Goal: Task Accomplishment & Management: Manage account settings

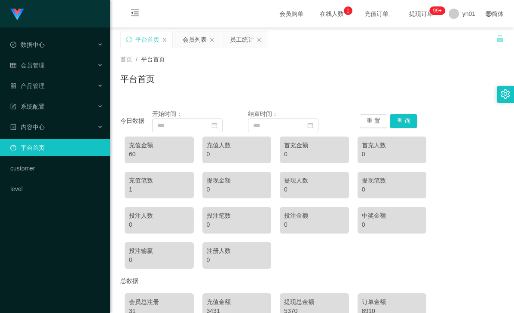
scroll to position [86, 0]
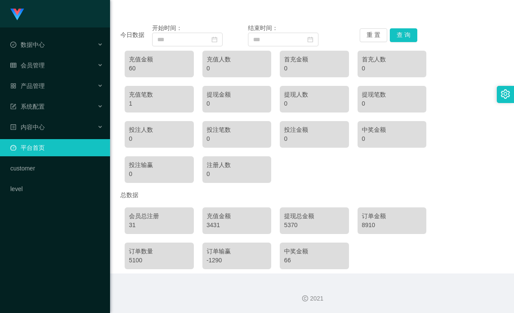
click at [210, 225] on div "3431" at bounding box center [237, 225] width 61 height 9
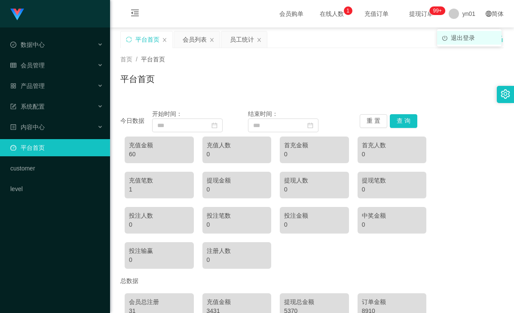
click at [461, 43] on li "退出登录" at bounding box center [469, 38] width 64 height 14
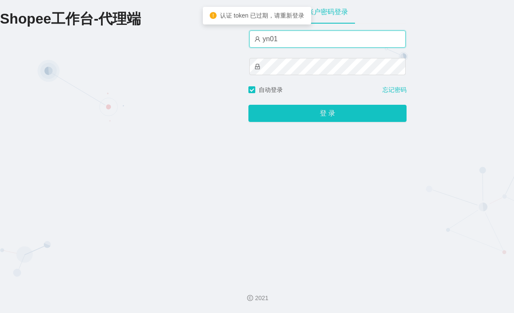
click at [282, 41] on input "yn01" at bounding box center [327, 39] width 156 height 17
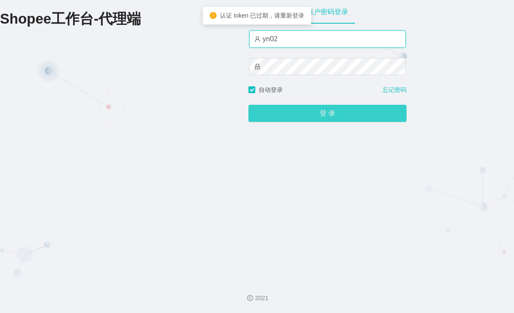
type input "yn02"
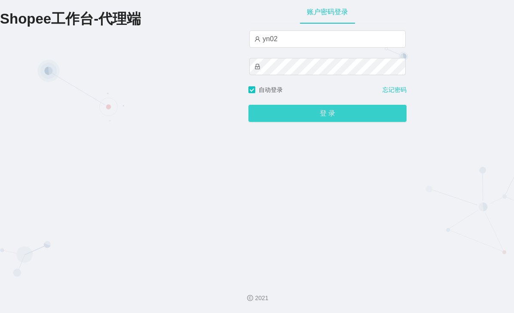
click at [331, 113] on button "登 录" at bounding box center [327, 113] width 158 height 17
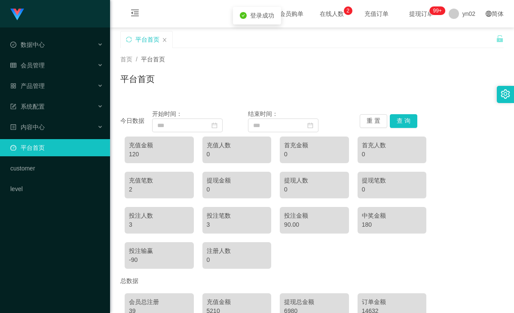
scroll to position [43, 0]
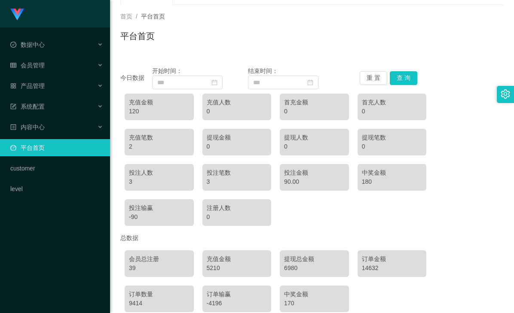
click at [211, 269] on div "5210" at bounding box center [237, 268] width 61 height 9
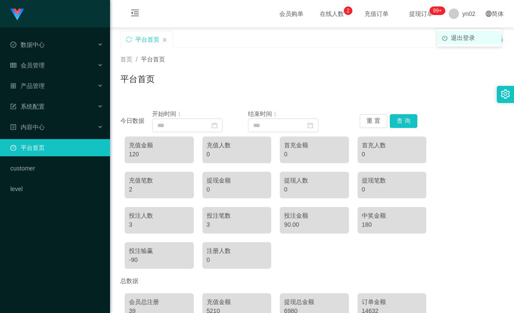
click at [455, 35] on span "退出登录" at bounding box center [463, 37] width 24 height 7
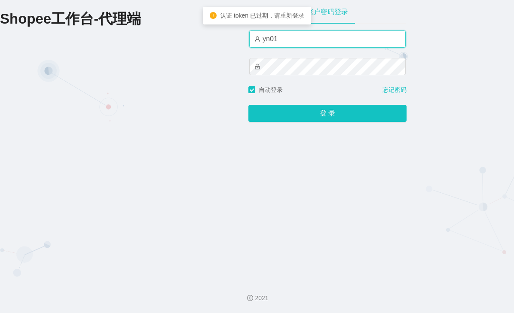
click at [285, 41] on input "yn01" at bounding box center [327, 39] width 156 height 17
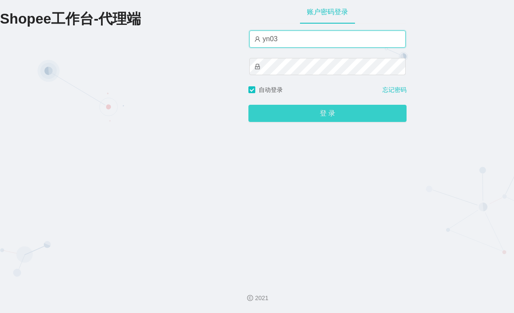
type input "yn03"
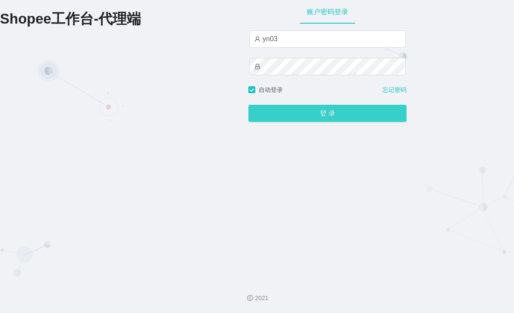
click at [314, 113] on button "登 录" at bounding box center [327, 113] width 158 height 17
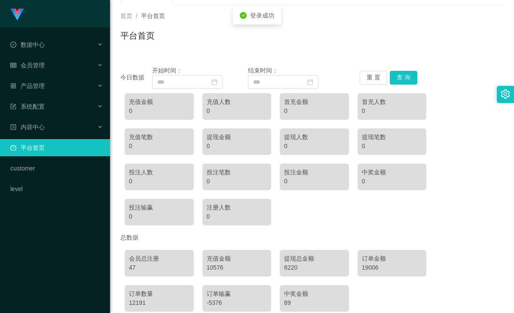
scroll to position [86, 0]
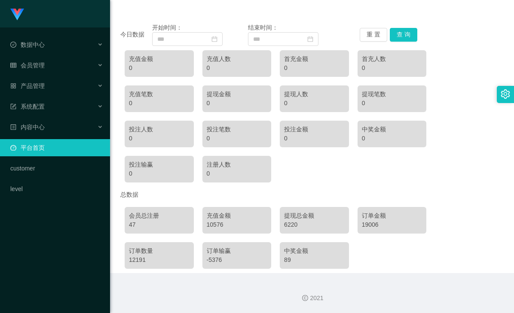
click at [215, 227] on div "10576" at bounding box center [237, 224] width 61 height 9
click at [213, 226] on div "10576" at bounding box center [237, 224] width 61 height 9
click at [220, 223] on div "10576" at bounding box center [237, 224] width 61 height 9
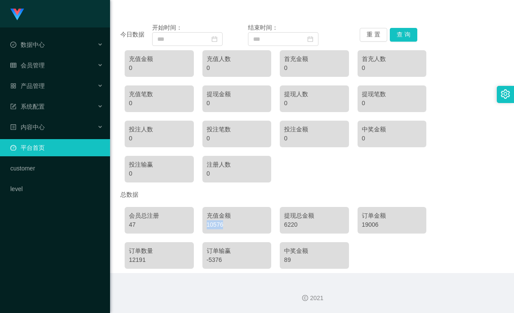
click at [220, 223] on div "10576" at bounding box center [237, 224] width 61 height 9
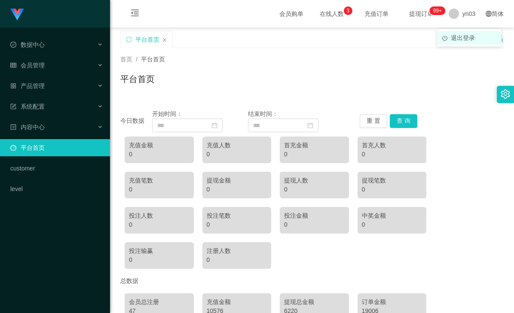
click at [450, 42] on li "退出登录" at bounding box center [469, 38] width 64 height 14
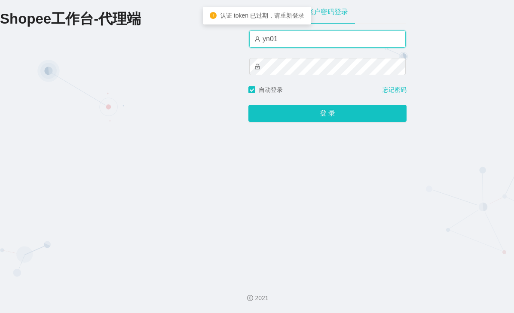
click at [287, 40] on input "yn01" at bounding box center [327, 39] width 156 height 17
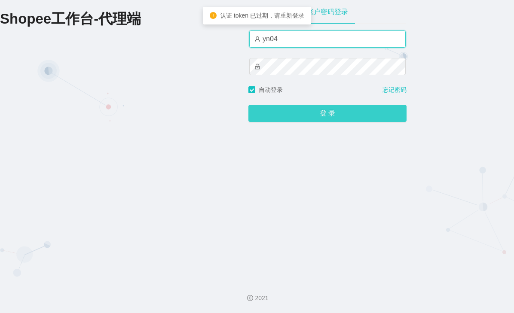
type input "yn04"
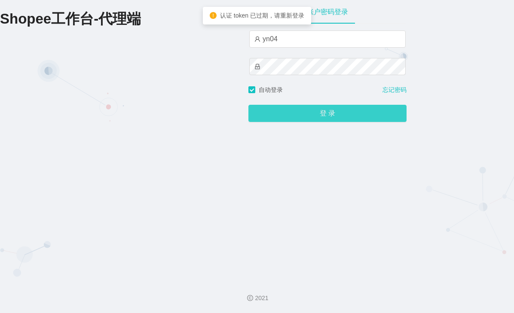
click at [334, 116] on button "登 录" at bounding box center [327, 113] width 158 height 17
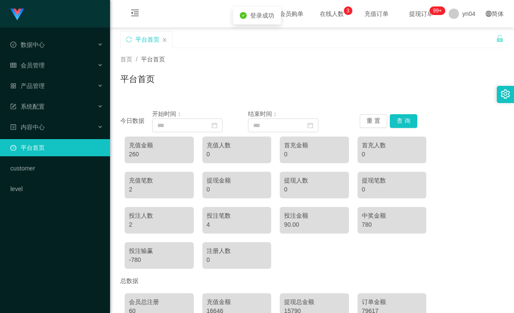
scroll to position [86, 0]
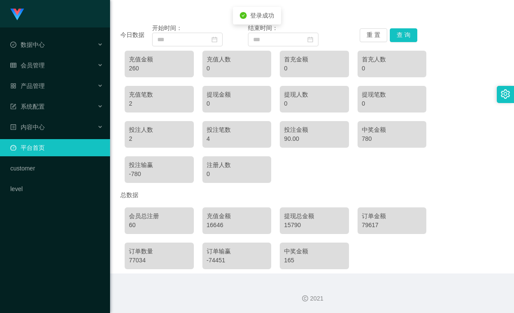
click at [212, 226] on div "16646" at bounding box center [237, 225] width 61 height 9
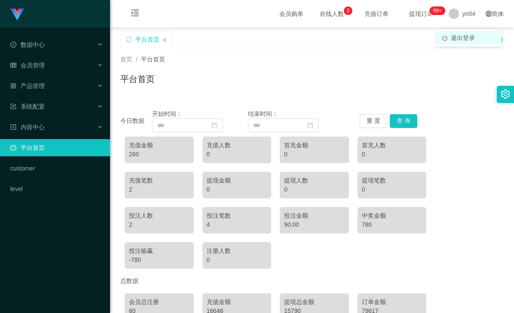
click at [455, 36] on span "退出登录" at bounding box center [463, 37] width 24 height 7
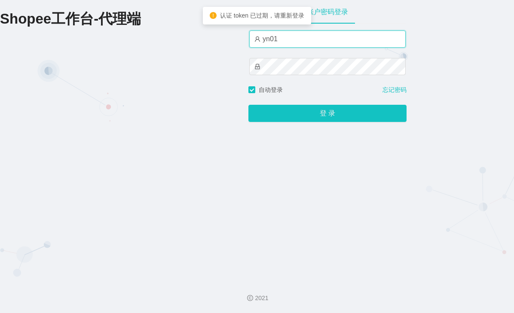
click at [287, 42] on input "yn01" at bounding box center [327, 39] width 156 height 17
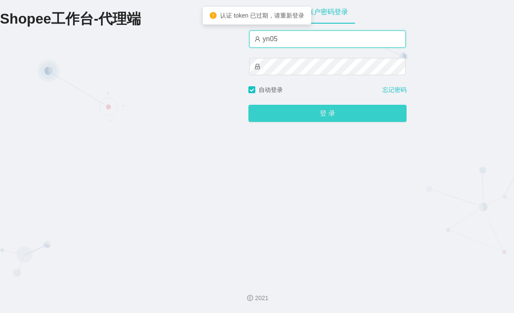
type input "yn05"
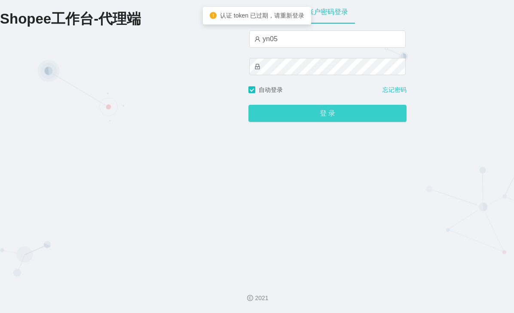
click at [324, 112] on button "登 录" at bounding box center [327, 113] width 158 height 17
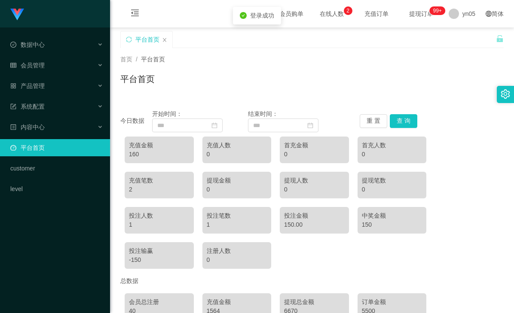
scroll to position [86, 0]
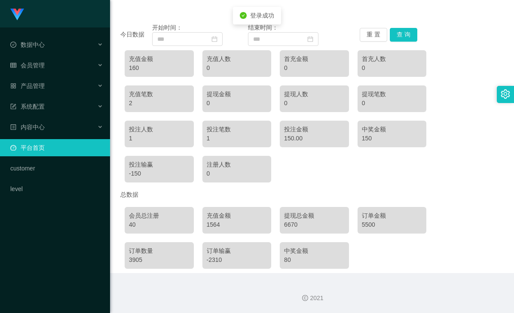
click at [214, 226] on div "1564" at bounding box center [237, 224] width 61 height 9
drag, startPoint x: 214, startPoint y: 226, endPoint x: 279, endPoint y: 189, distance: 75.2
click at [214, 226] on div "1564" at bounding box center [237, 224] width 61 height 9
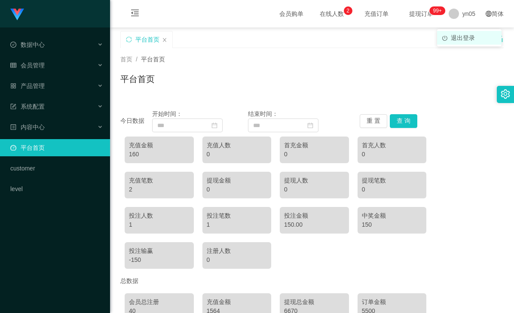
click at [456, 33] on li "退出登录" at bounding box center [469, 38] width 64 height 14
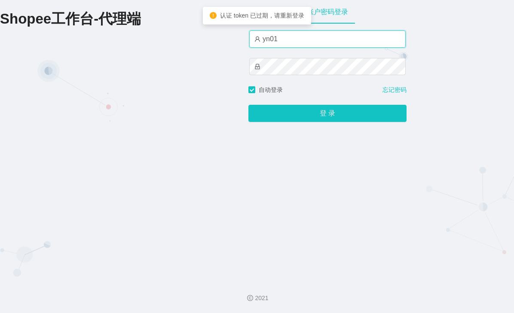
click at [285, 40] on input "yn01" at bounding box center [327, 39] width 156 height 17
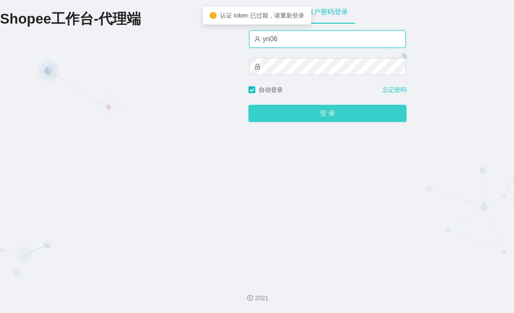
type input "yn06"
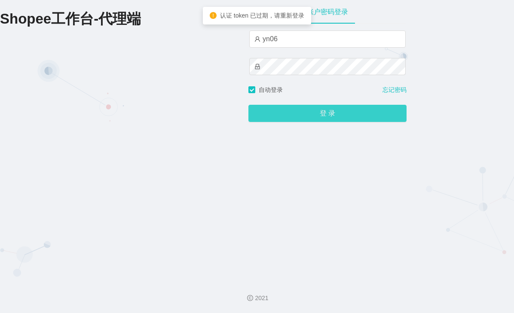
click at [330, 116] on button "登 录" at bounding box center [327, 113] width 158 height 17
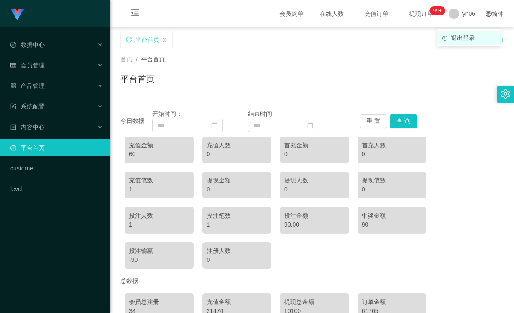
click at [461, 37] on span "退出登录" at bounding box center [463, 37] width 24 height 7
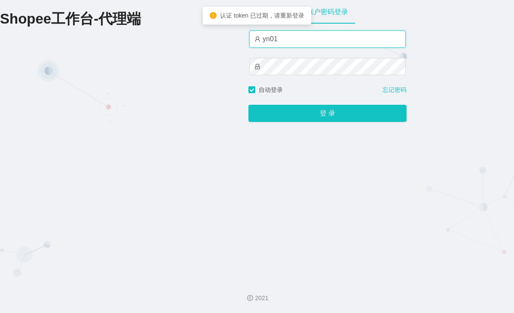
click at [280, 40] on input "yn01" at bounding box center [327, 39] width 156 height 17
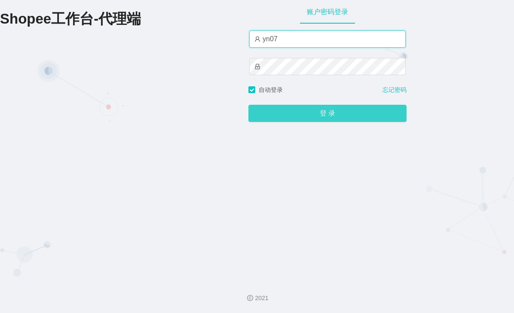
type input "yn07"
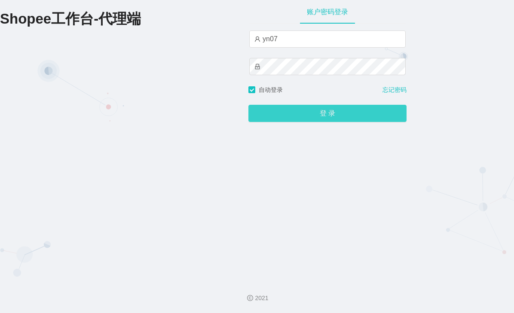
click at [315, 110] on button "登 录" at bounding box center [327, 113] width 158 height 17
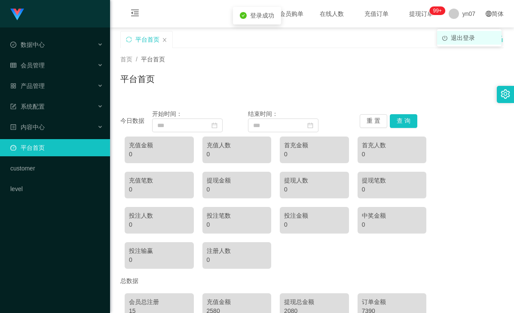
click at [446, 43] on li "退出登录" at bounding box center [469, 38] width 64 height 14
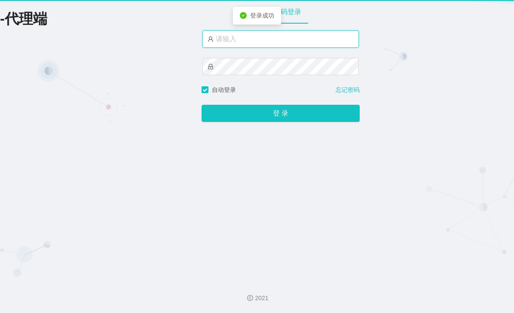
type input "yn01"
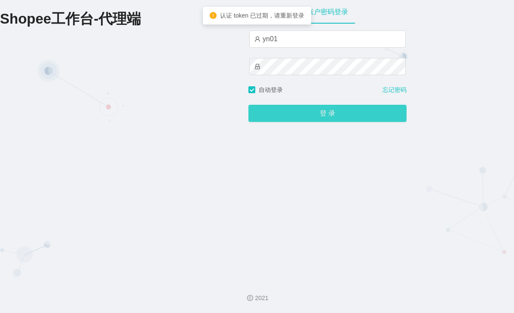
click at [329, 111] on button "登 录" at bounding box center [327, 113] width 158 height 17
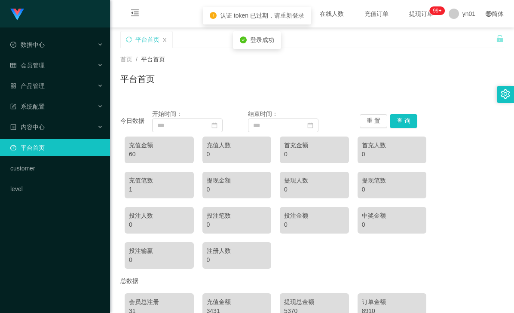
scroll to position [86, 0]
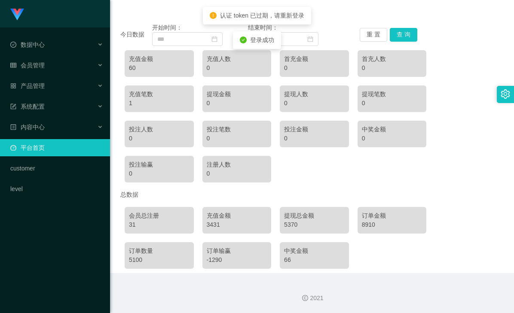
click at [211, 226] on div "3431" at bounding box center [237, 224] width 61 height 9
